Goal: Task Accomplishment & Management: Complete application form

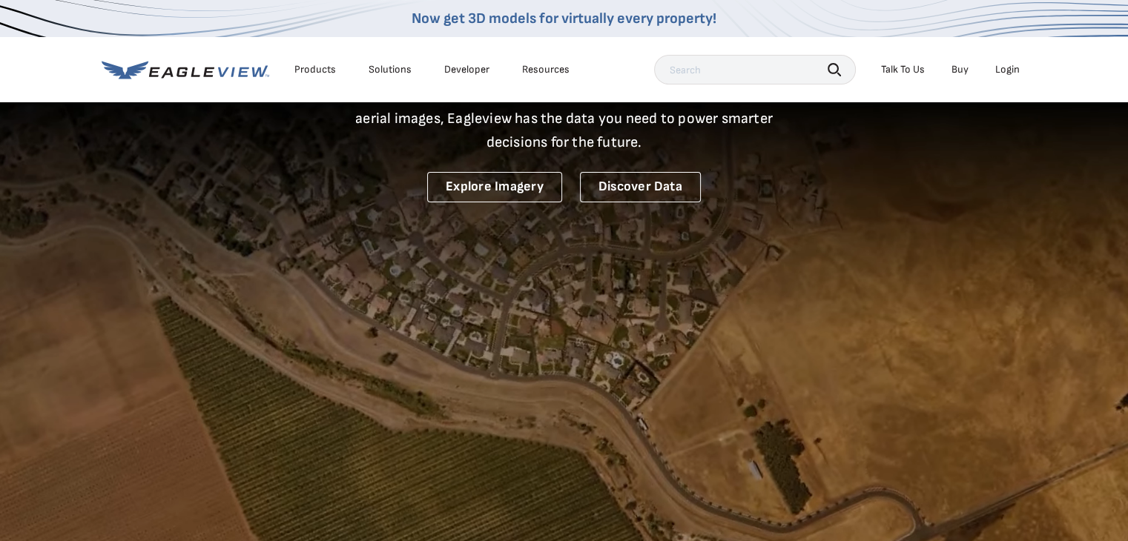
scroll to position [148, 0]
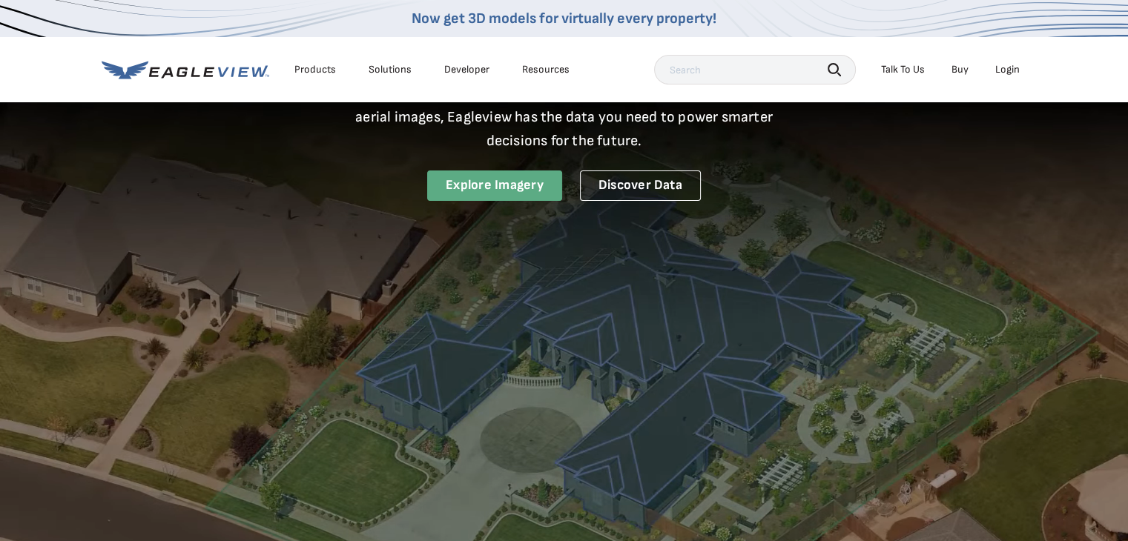
click at [486, 185] on link "Explore Imagery" at bounding box center [494, 186] width 135 height 30
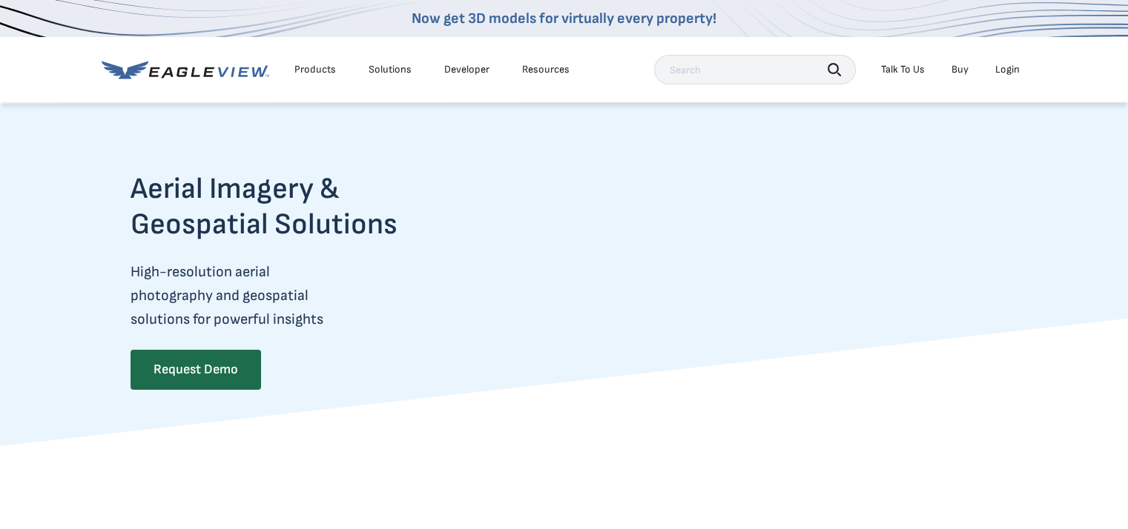
click at [232, 374] on link "Request Demo" at bounding box center [194, 369] width 129 height 39
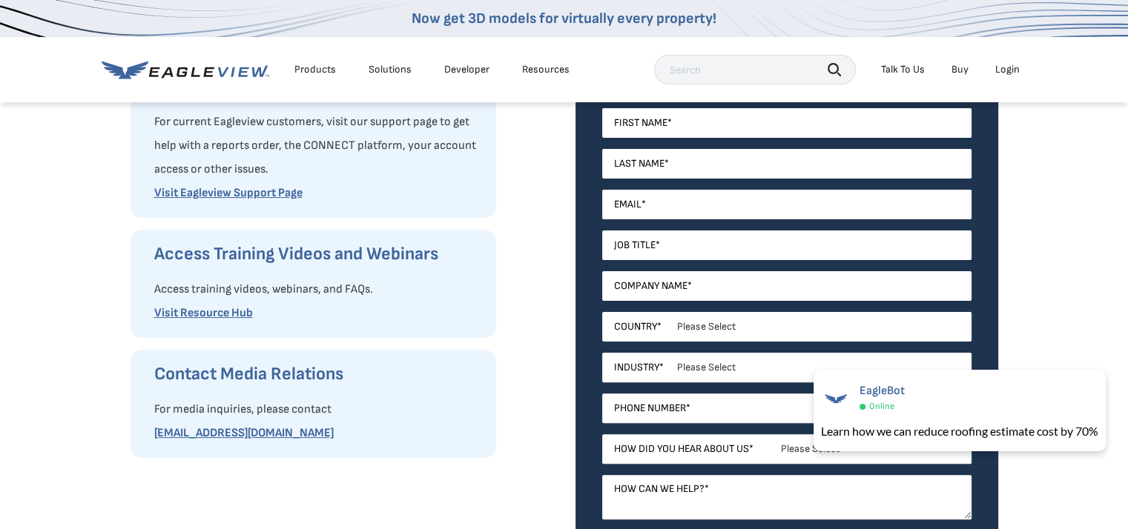
scroll to position [311, 0]
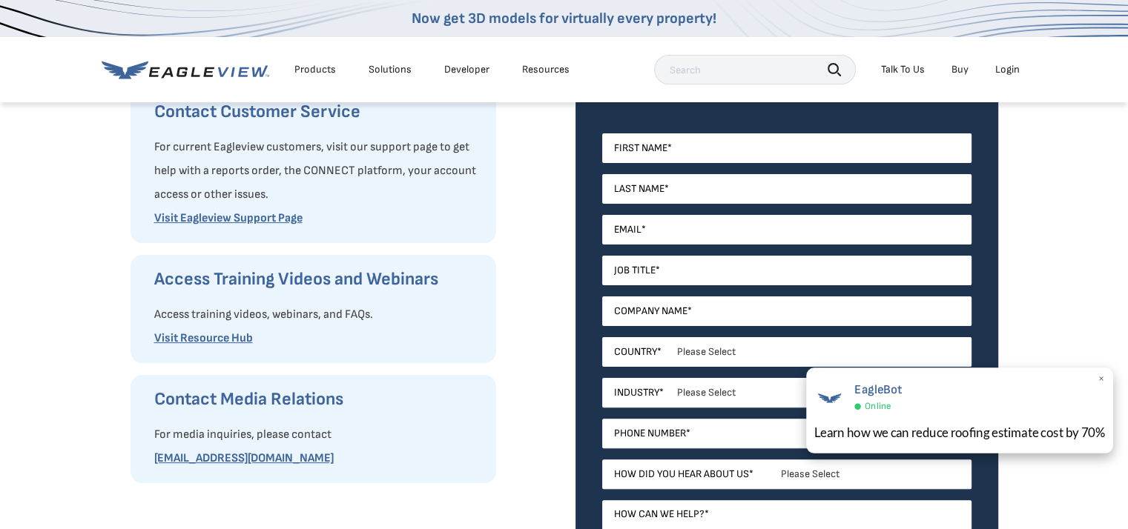
click at [1105, 379] on div "EagleBot Online Learn how we can reduce roofing estimate cost by 70% ×" at bounding box center [959, 411] width 307 height 86
click at [0, 0] on iframe at bounding box center [0, 0] width 0 height 0
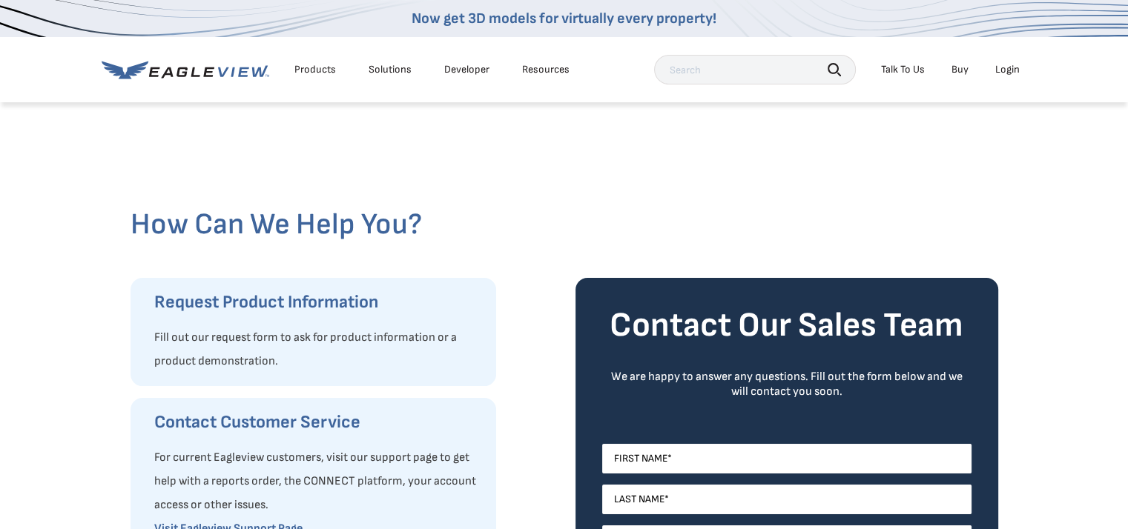
scroll to position [0, 0]
